Goal: Task Accomplishment & Management: Manage account settings

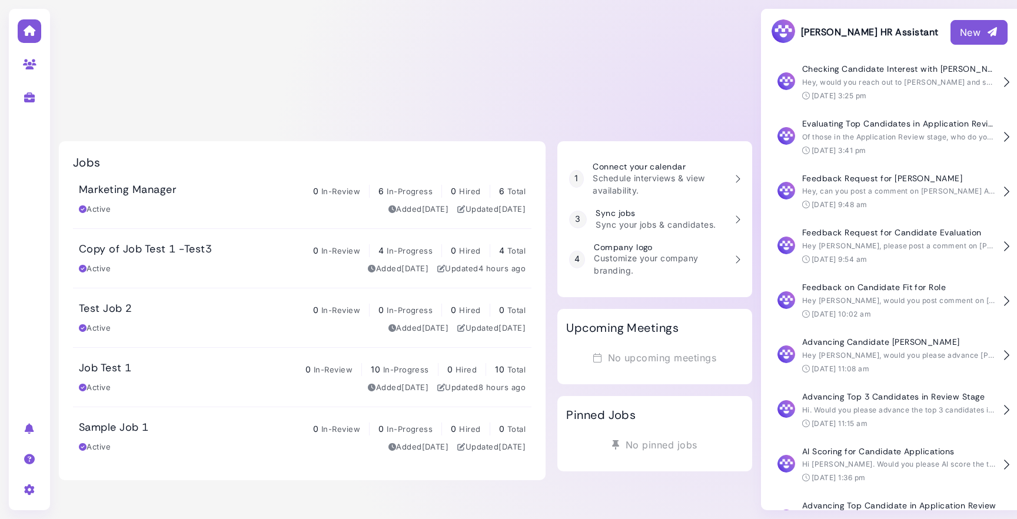
scroll to position [146, 0]
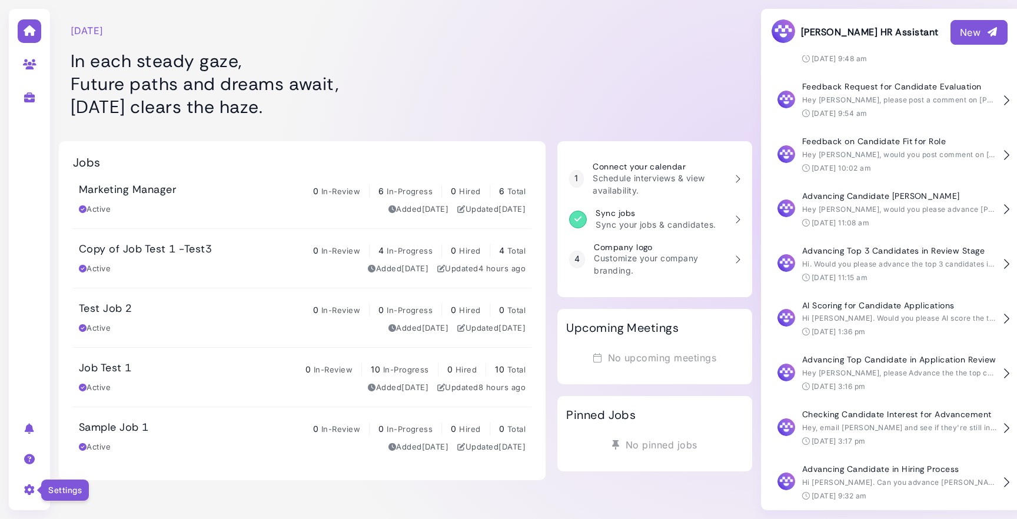
click at [31, 486] on icon at bounding box center [30, 490] width 14 height 11
click at [117, 410] on link "User settings" at bounding box center [130, 408] width 122 height 16
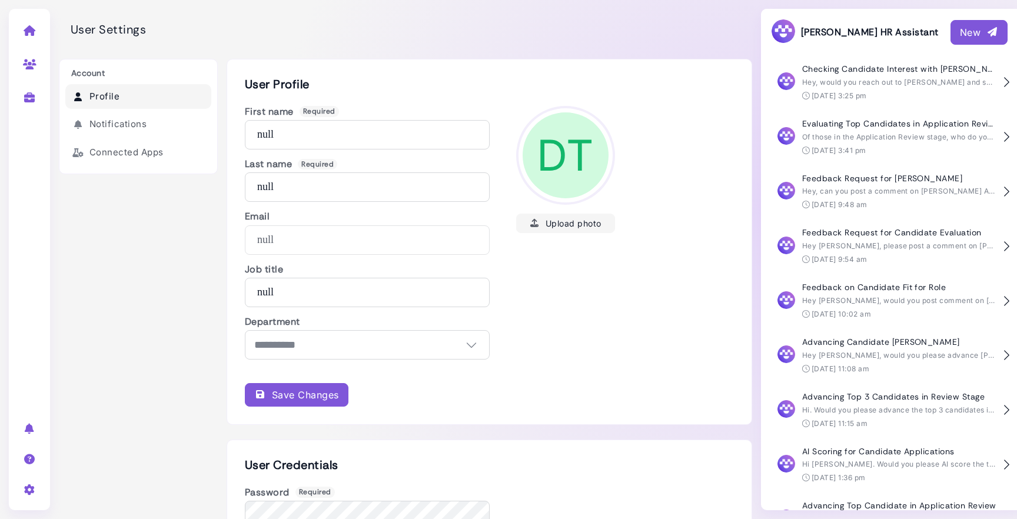
scroll to position [146, 0]
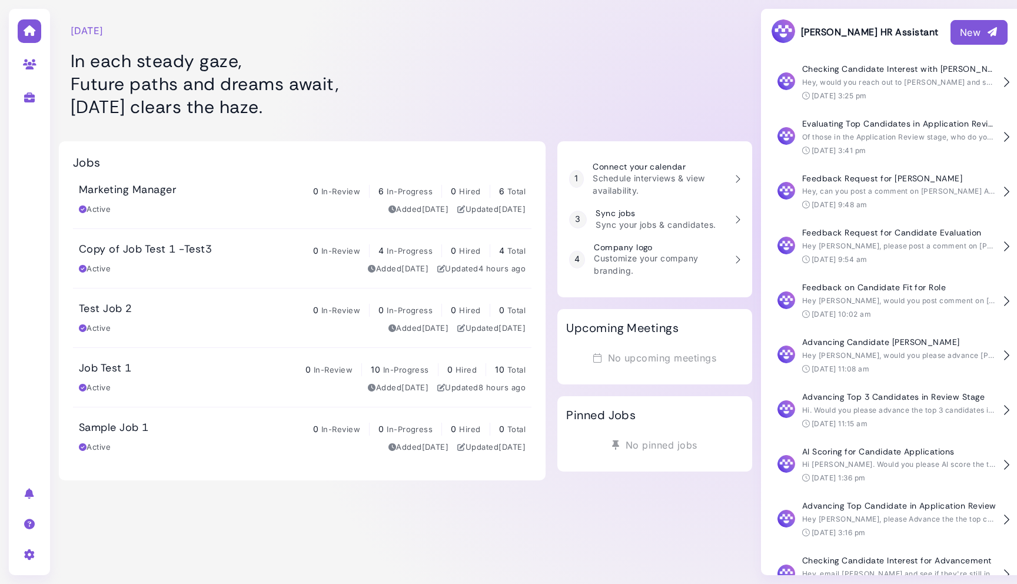
scroll to position [81, 0]
